Goal: Download file/media

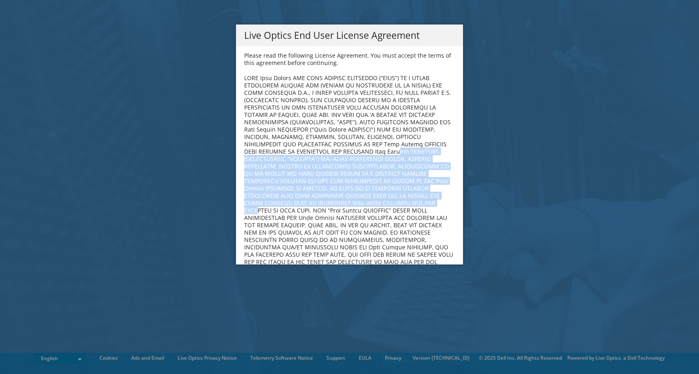
drag, startPoint x: 345, startPoint y: 199, endPoint x: 345, endPoint y: 146, distance: 53.1
click at [345, 147] on b at bounding box center [348, 199] width 209 height 251
click at [392, 150] on b at bounding box center [348, 199] width 209 height 251
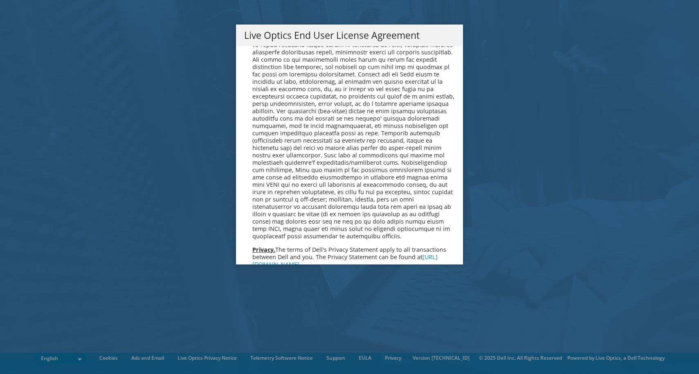
scroll to position [2996, 0]
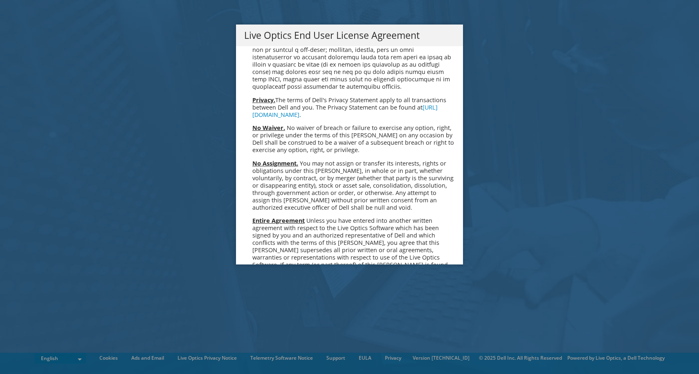
click at [266, 341] on link "Accept" at bounding box center [265, 351] width 42 height 20
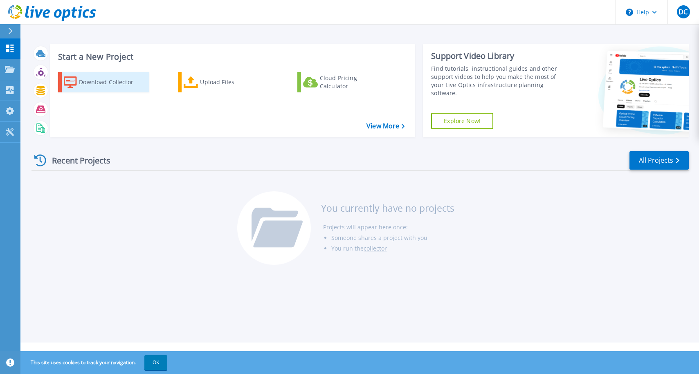
click at [114, 87] on div "Download Collector" at bounding box center [111, 82] width 65 height 16
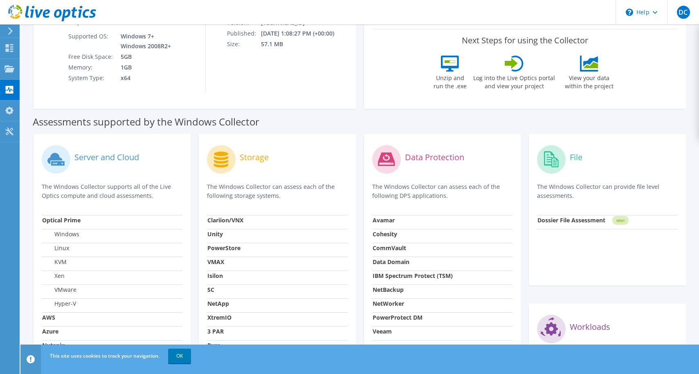
scroll to position [143, 0]
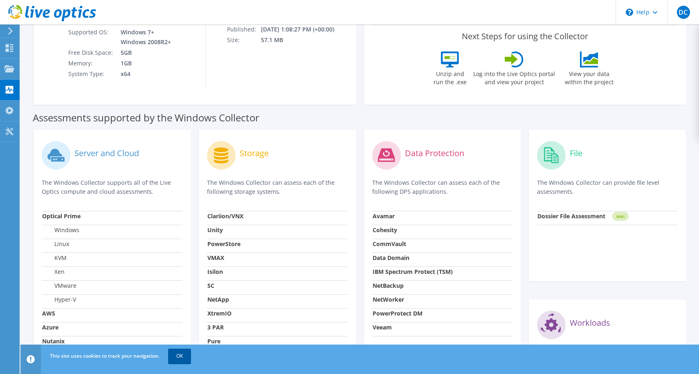
click at [184, 359] on link "OK" at bounding box center [179, 356] width 23 height 15
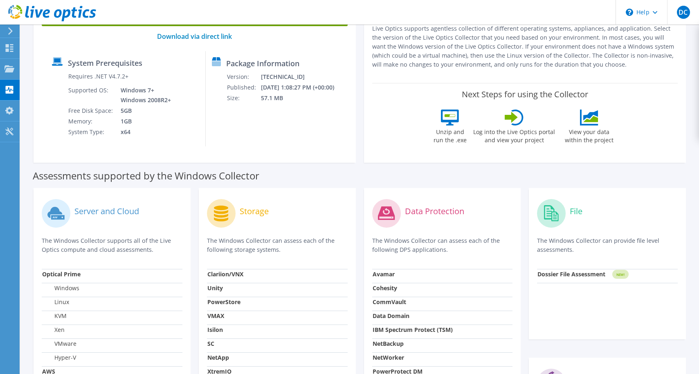
scroll to position [0, 0]
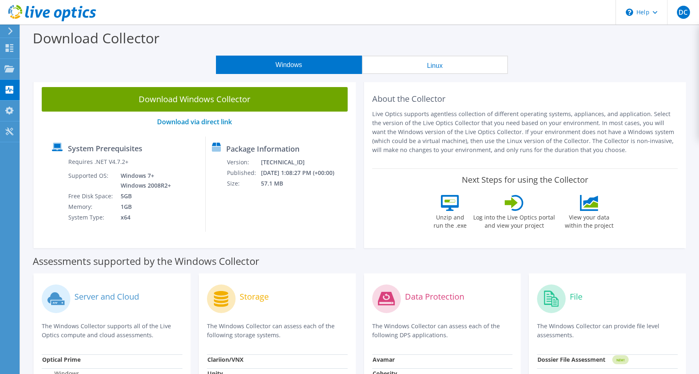
click at [8, 33] on icon at bounding box center [10, 30] width 6 height 7
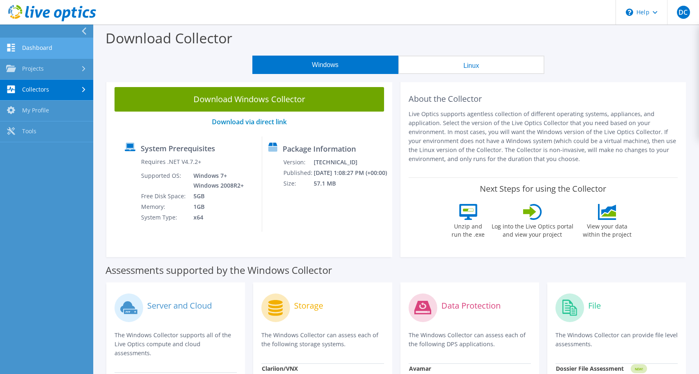
click at [47, 54] on link "Dashboard" at bounding box center [46, 48] width 93 height 21
